Goal: Use online tool/utility: Utilize a website feature to perform a specific function

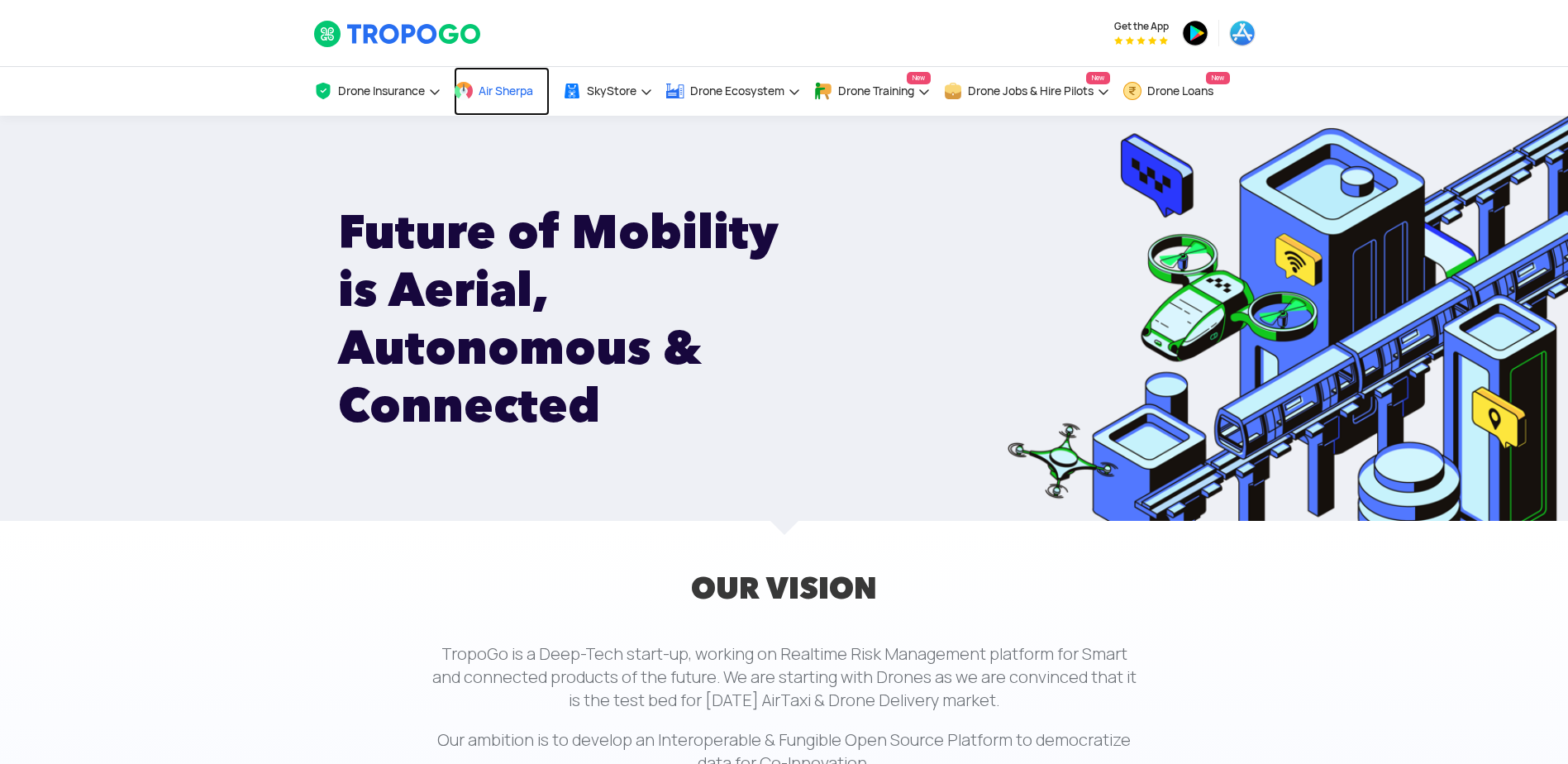
click at [497, 84] on span "Air Sherpa" at bounding box center [506, 91] width 54 height 13
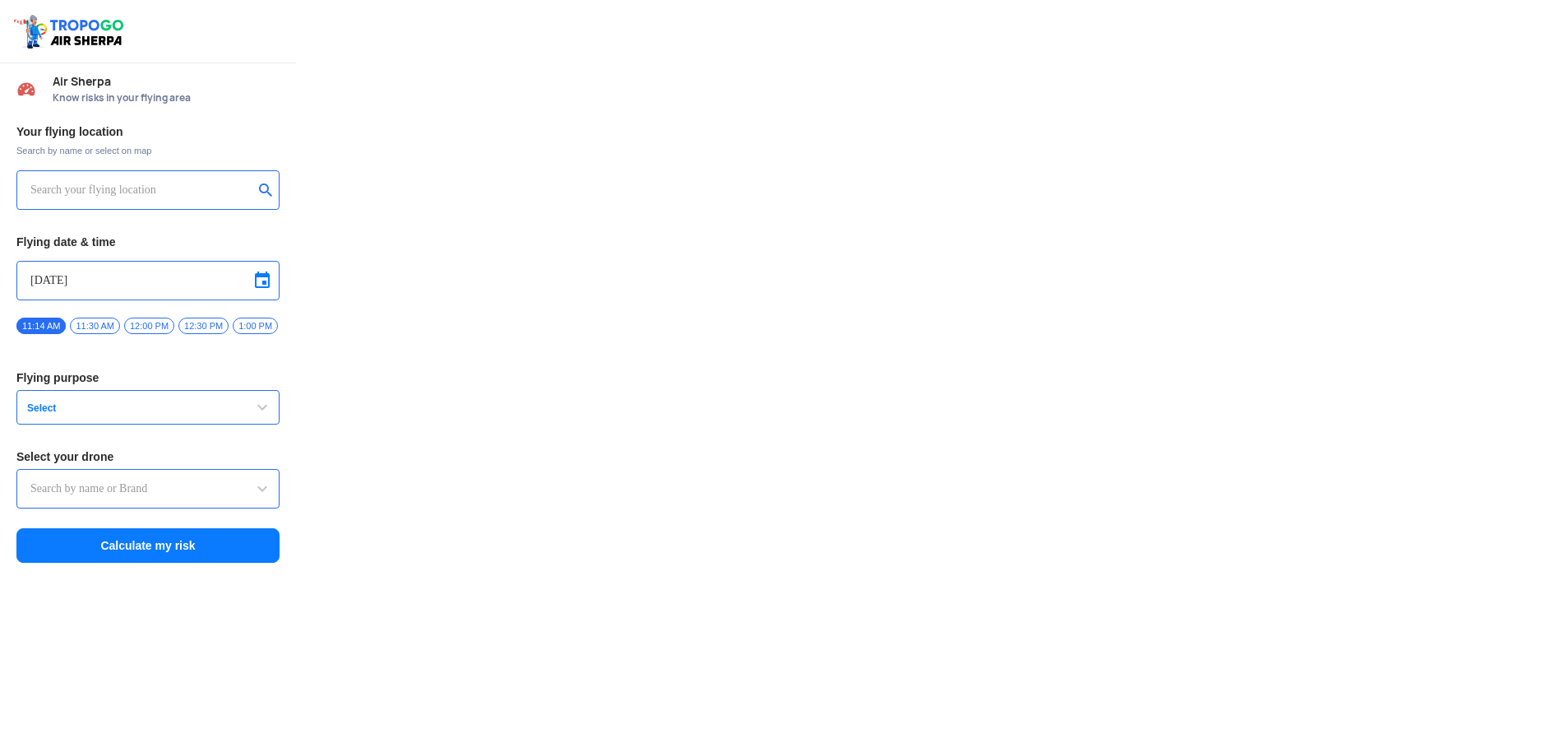
type input "Throttle Dopo"
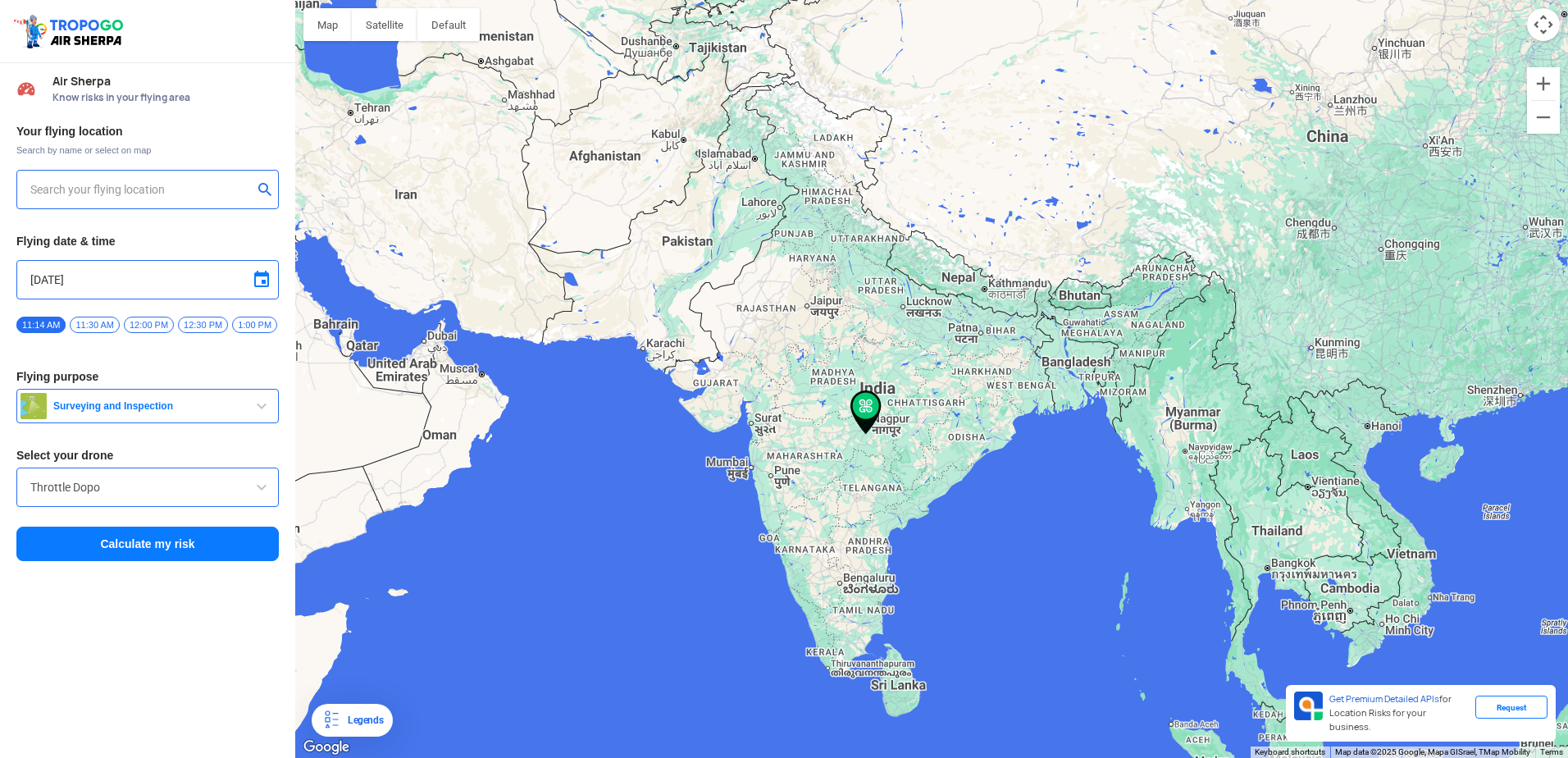
type input "144, Khattalwada, Wadgaon, Maharashtra 272176, India"
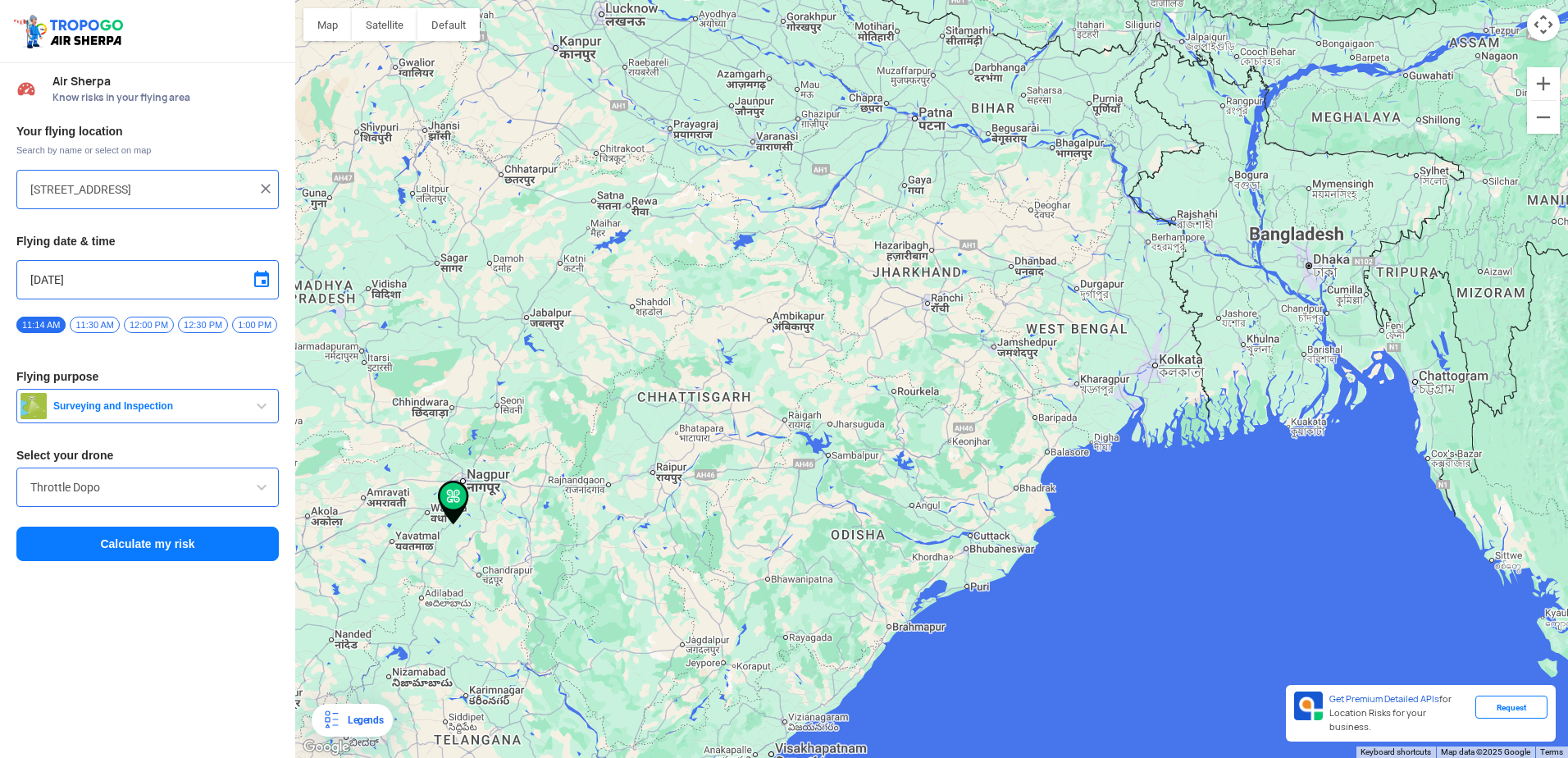
click at [151, 490] on input "Throttle Dopo" at bounding box center [148, 487] width 235 height 20
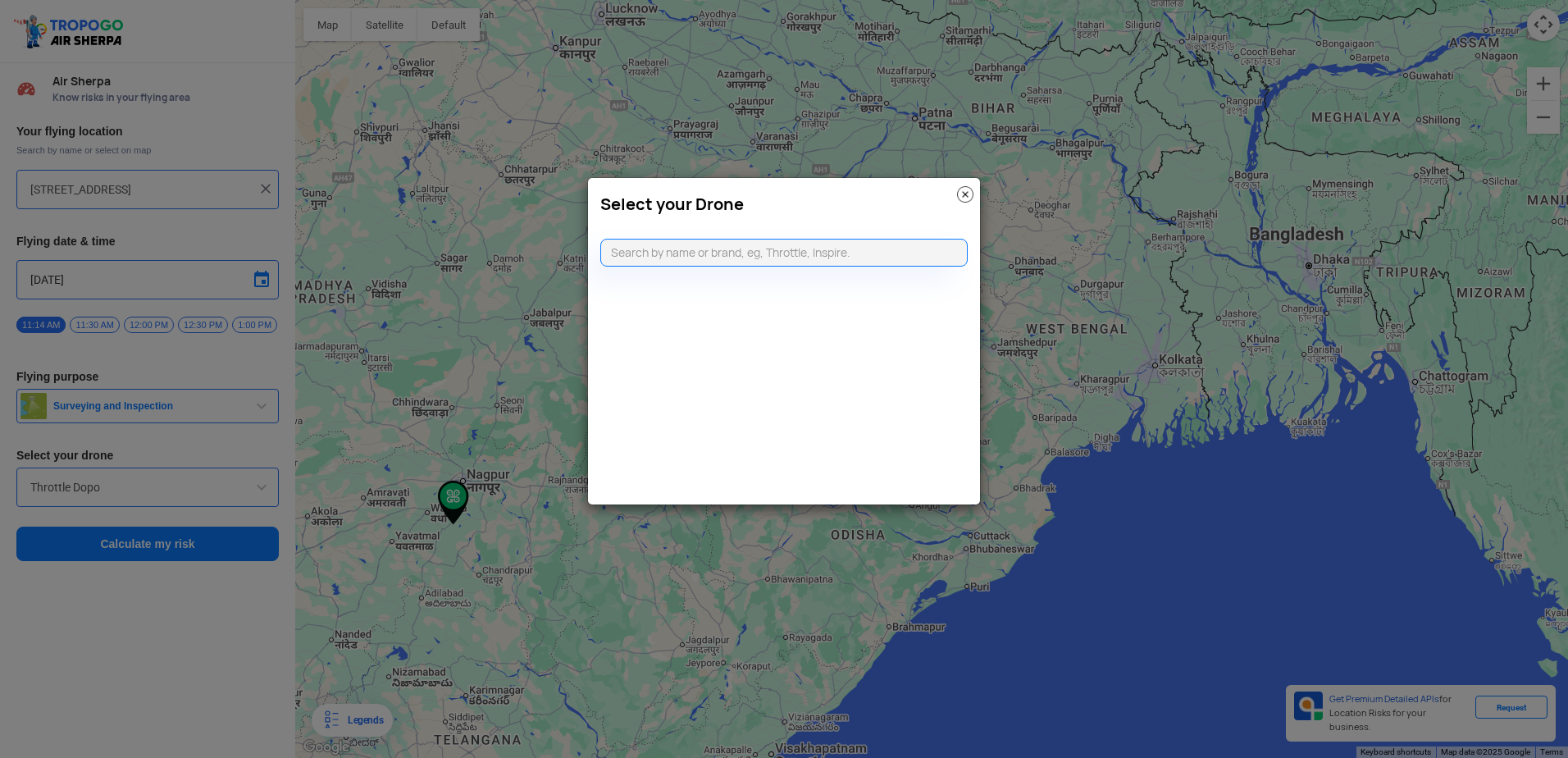
click at [965, 198] on img at bounding box center [965, 194] width 17 height 17
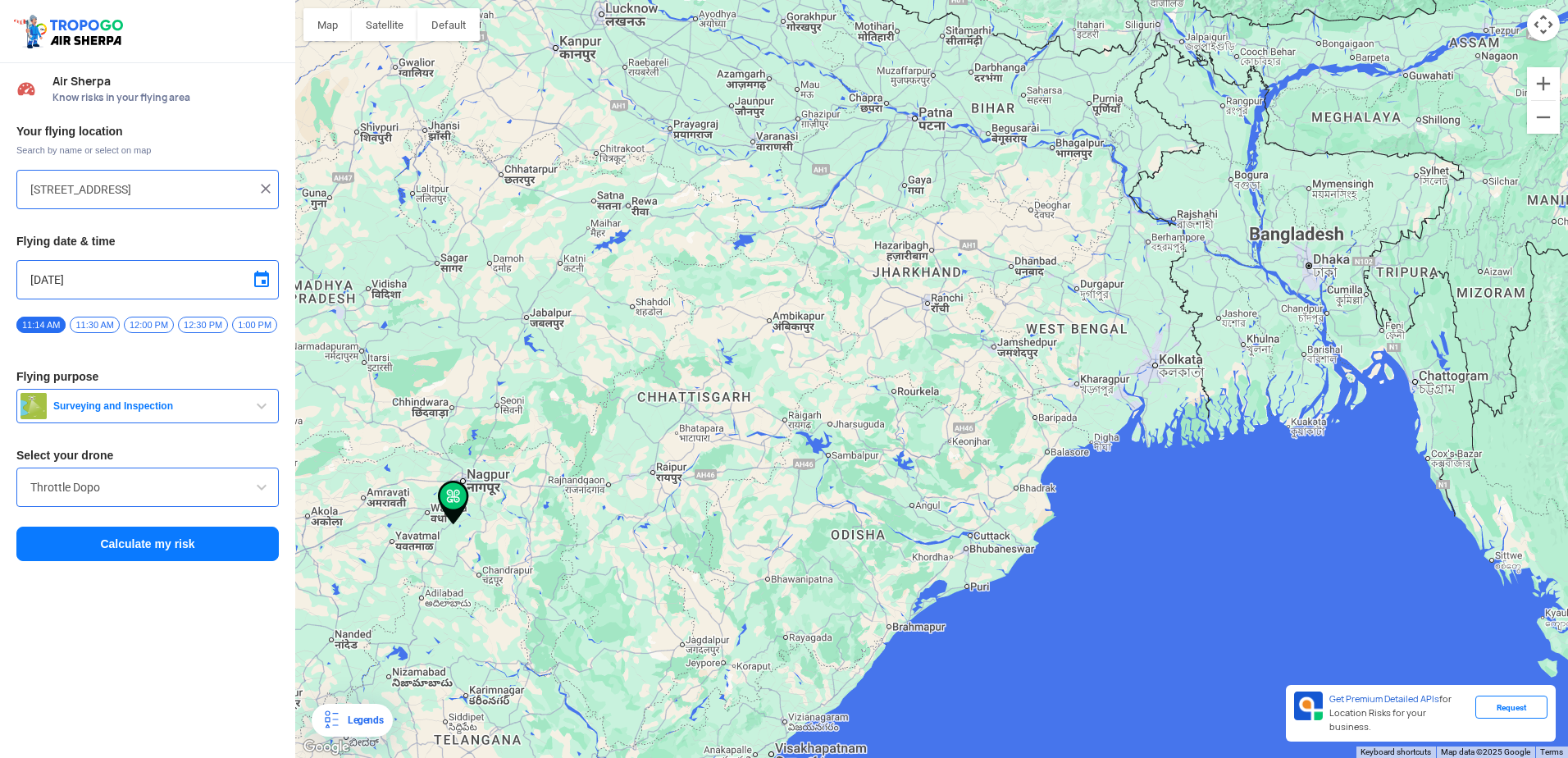
click at [126, 86] on span "Air Sherpa" at bounding box center [166, 81] width 227 height 13
